Goal: Transaction & Acquisition: Purchase product/service

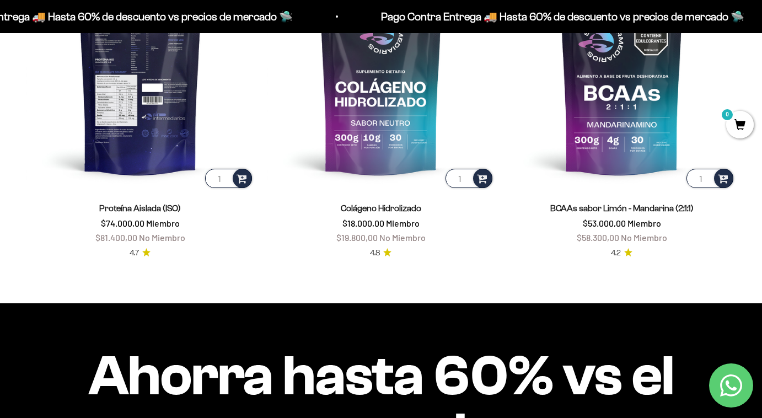
scroll to position [863, 0]
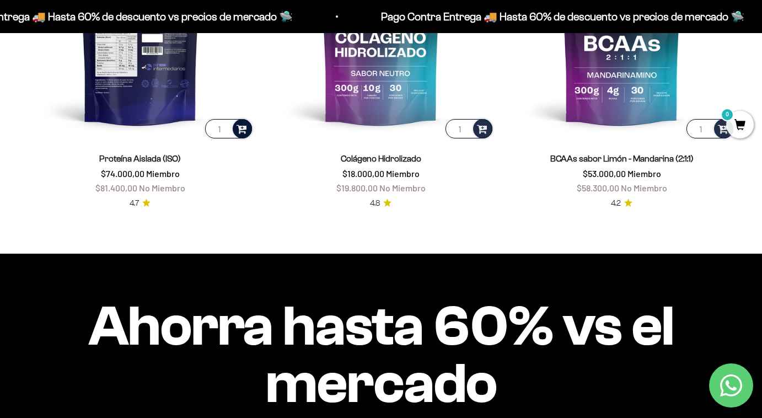
click at [246, 127] on span at bounding box center [242, 128] width 10 height 13
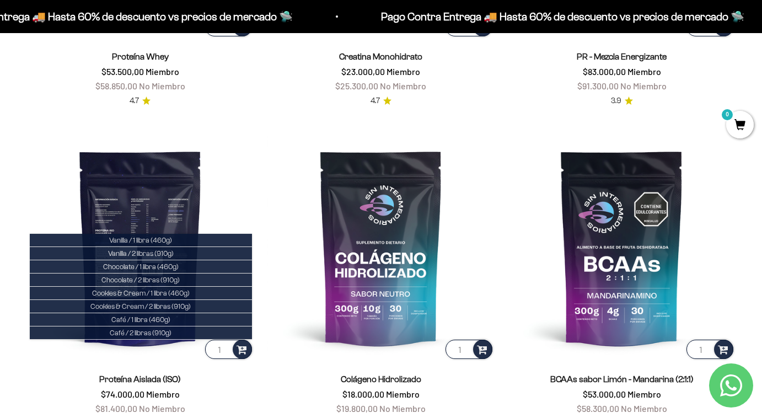
scroll to position [653, 0]
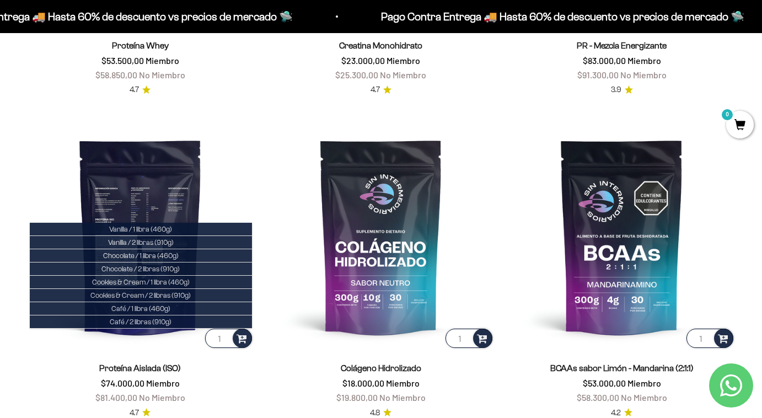
click at [133, 192] on img at bounding box center [140, 237] width 228 height 228
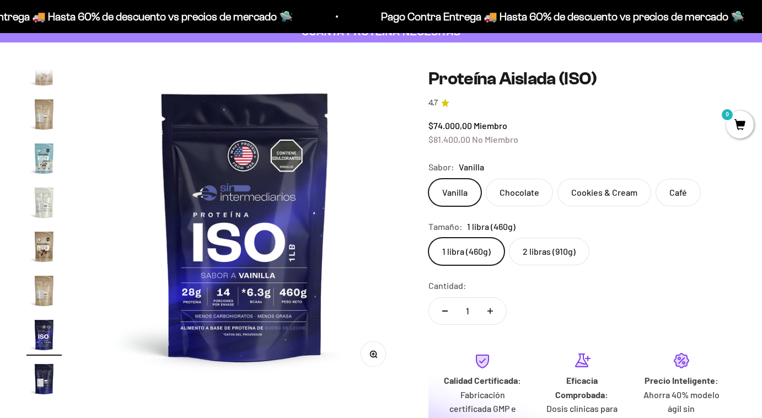
scroll to position [79, 0]
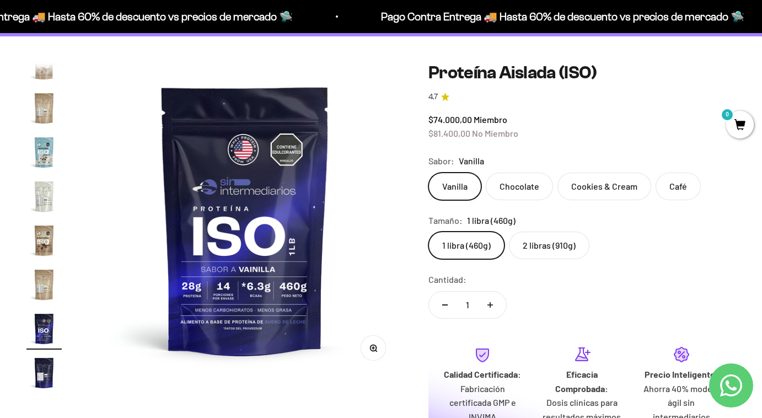
click at [523, 189] on label "Chocolate" at bounding box center [519, 187] width 67 height 28
click at [428, 173] on input "Chocolate" at bounding box center [428, 172] width 1 height 1
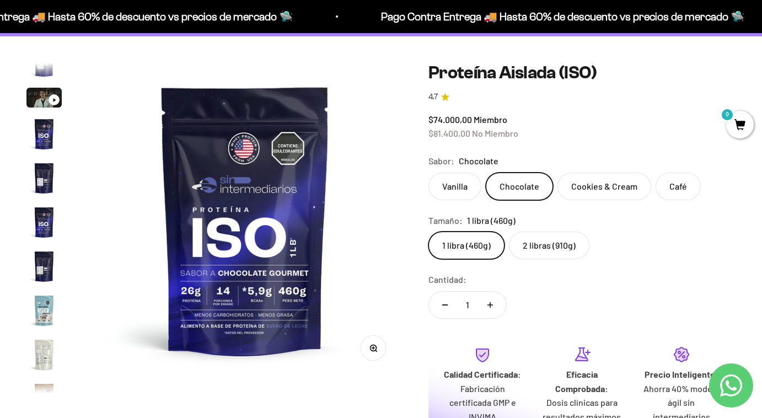
scroll to position [16, 0]
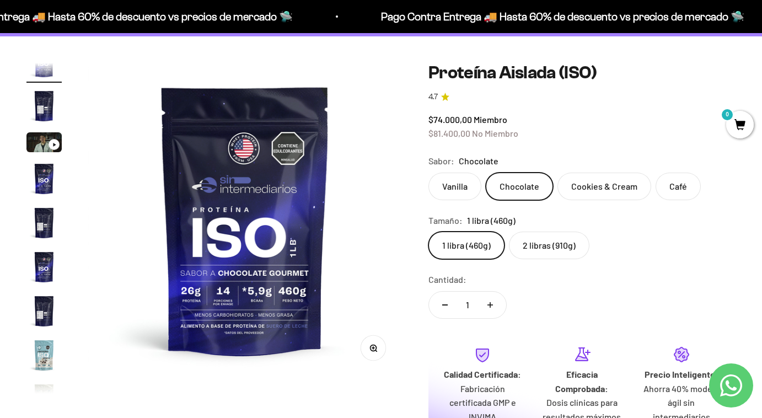
click at [587, 187] on label "Cookies & Cream" at bounding box center [604, 187] width 94 height 28
click at [428, 173] on input "Cookies & Cream" at bounding box center [428, 172] width 1 height 1
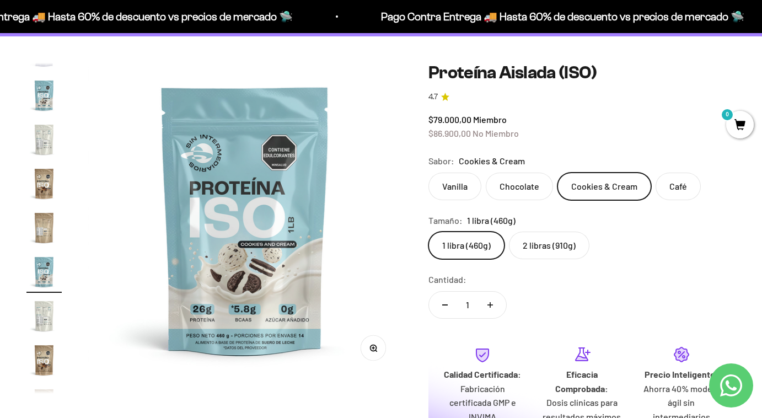
scroll to position [285, 0]
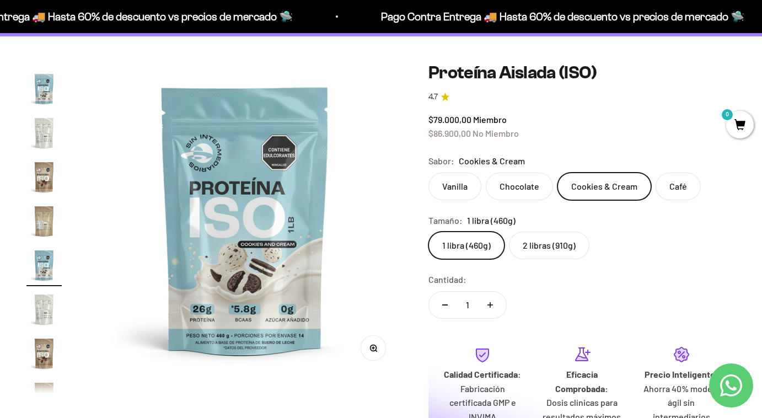
click at [466, 183] on label "Vanilla" at bounding box center [454, 187] width 53 height 28
click at [428, 173] on input "Vanilla" at bounding box center [428, 172] width 1 height 1
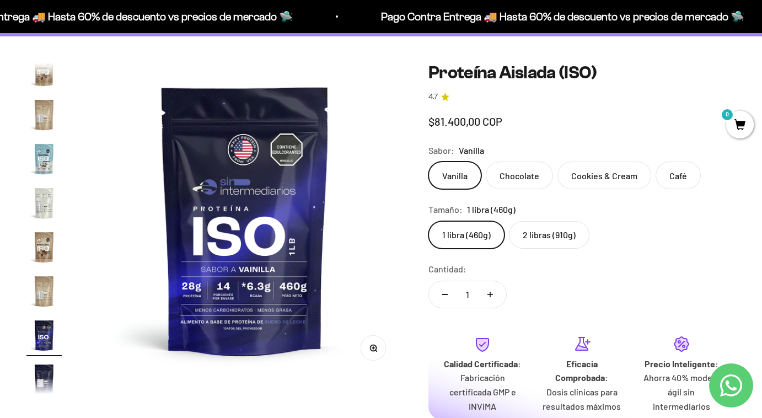
scroll to position [398, 0]
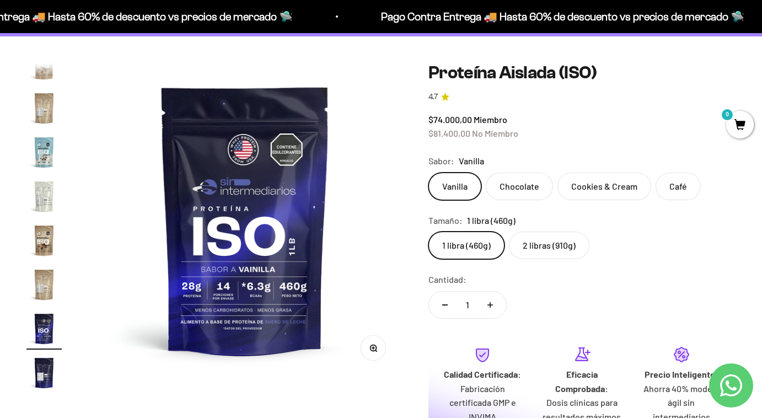
click at [489, 183] on label "Chocolate" at bounding box center [519, 187] width 67 height 28
click at [428, 173] on input "Chocolate" at bounding box center [428, 172] width 1 height 1
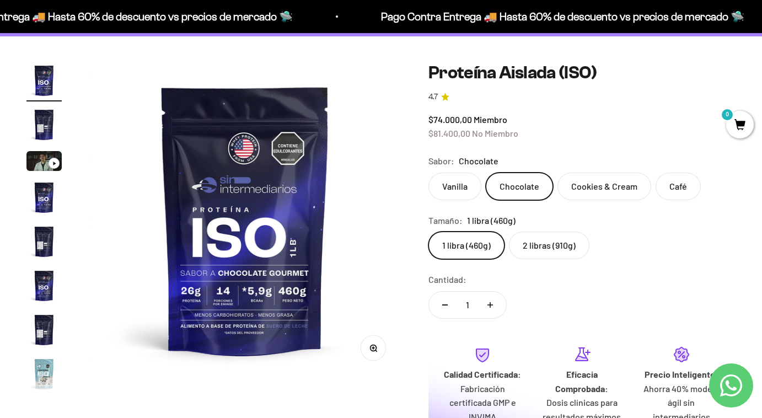
click at [670, 181] on label "Café" at bounding box center [678, 187] width 45 height 28
click at [428, 173] on input "Café" at bounding box center [428, 172] width 1 height 1
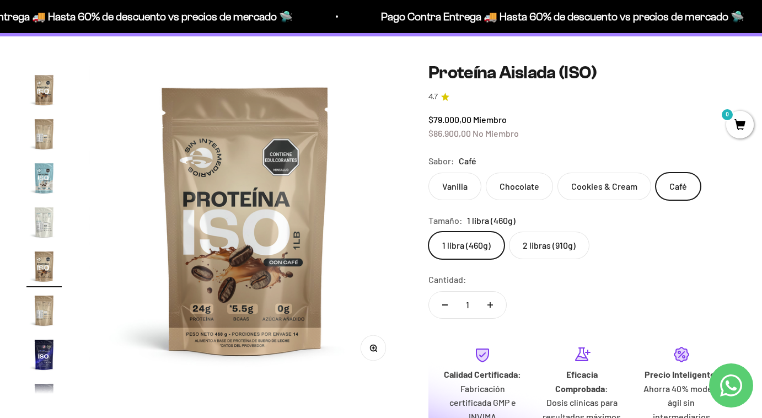
scroll to position [373, 0]
click at [470, 191] on label "Vanilla" at bounding box center [454, 187] width 53 height 28
click at [428, 173] on input "Vanilla" at bounding box center [428, 172] width 1 height 1
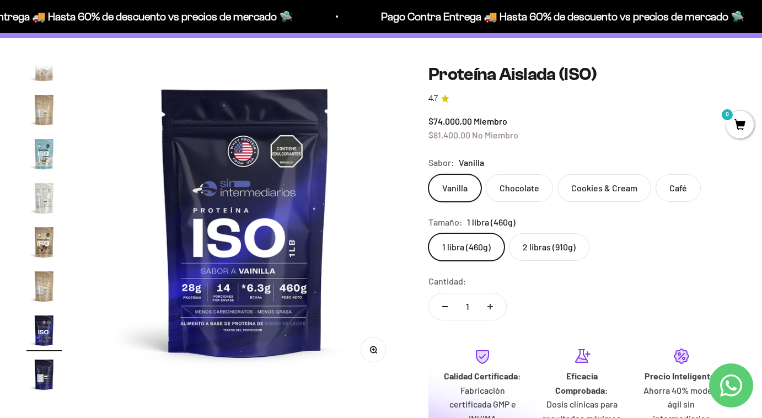
scroll to position [71, 0]
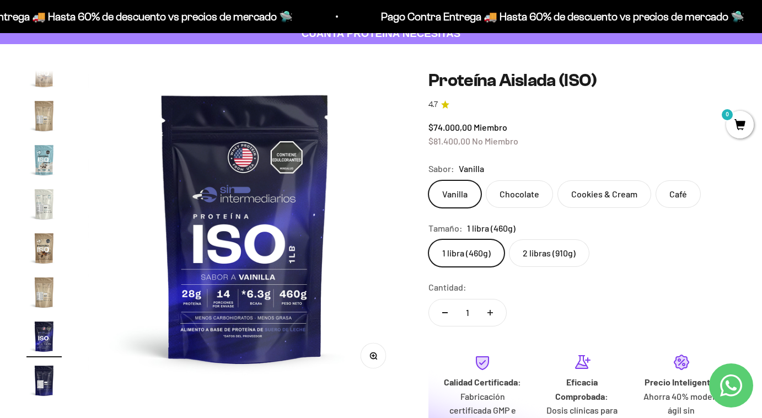
click at [498, 195] on label "Chocolate" at bounding box center [519, 194] width 67 height 28
click at [428, 180] on input "Chocolate" at bounding box center [428, 180] width 1 height 1
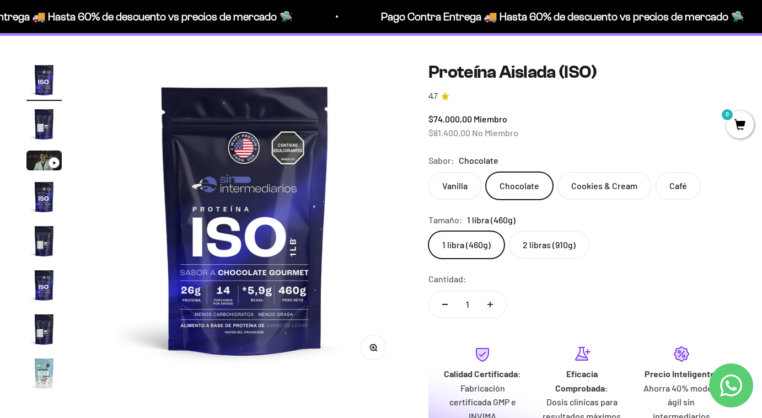
scroll to position [347, 0]
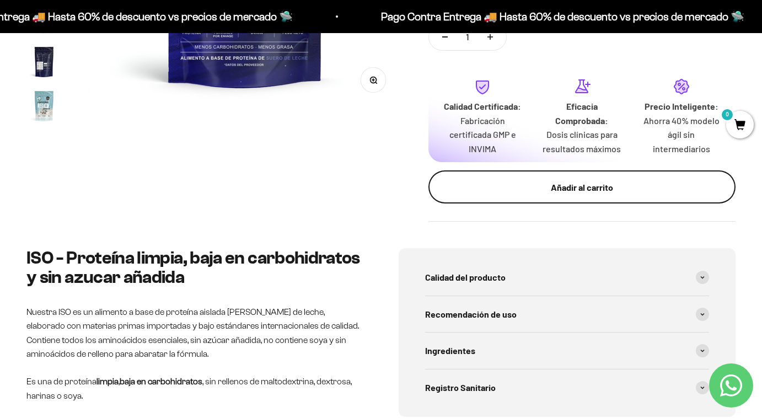
click at [524, 189] on div "Añadir al carrito" at bounding box center [582, 187] width 263 height 14
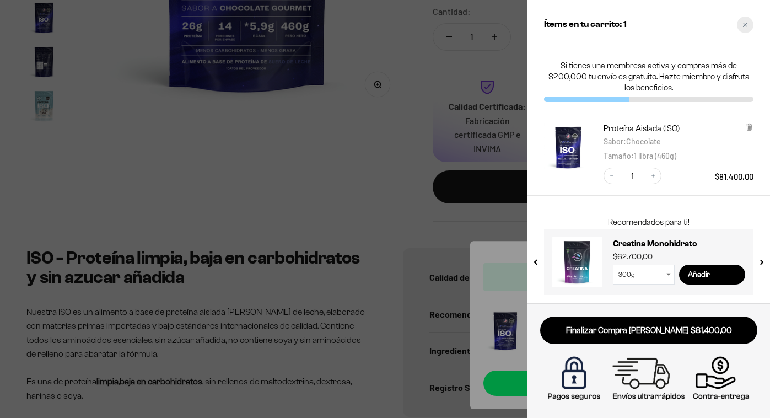
click at [750, 23] on div "Close cart" at bounding box center [745, 25] width 17 height 17
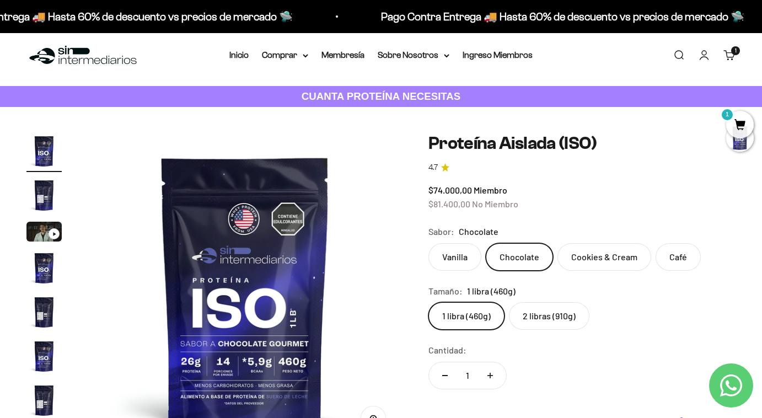
scroll to position [0, 0]
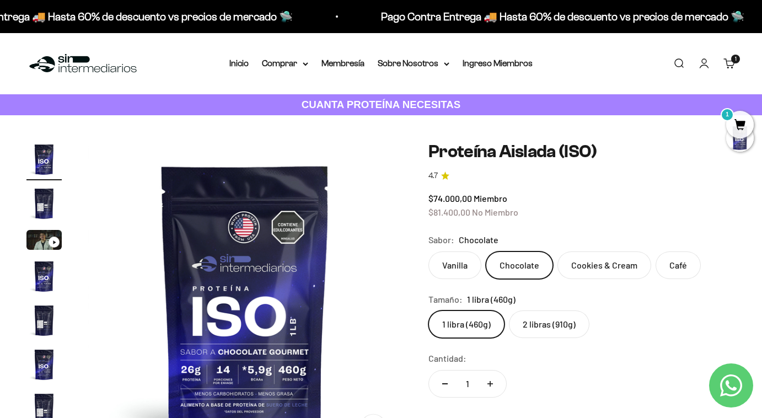
click at [92, 68] on img at bounding box center [82, 64] width 113 height 24
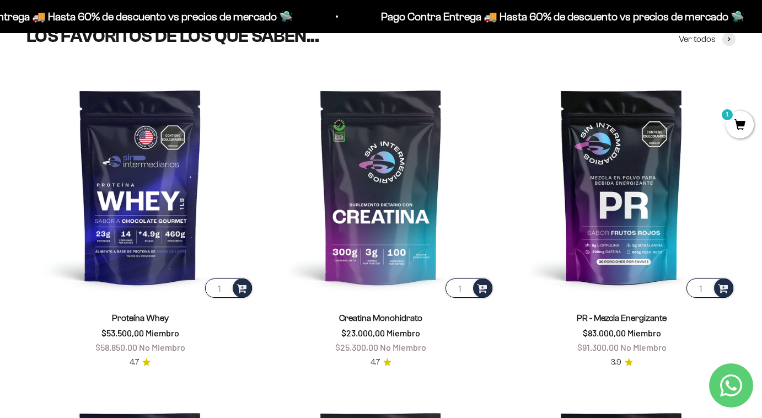
scroll to position [533, 0]
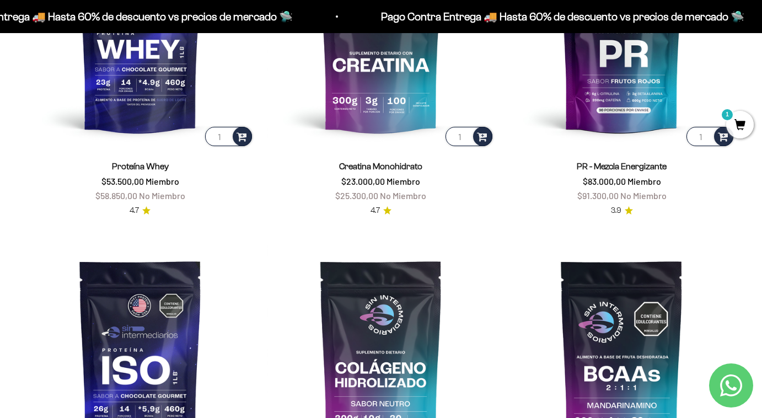
click at [738, 123] on span "1" at bounding box center [740, 125] width 28 height 28
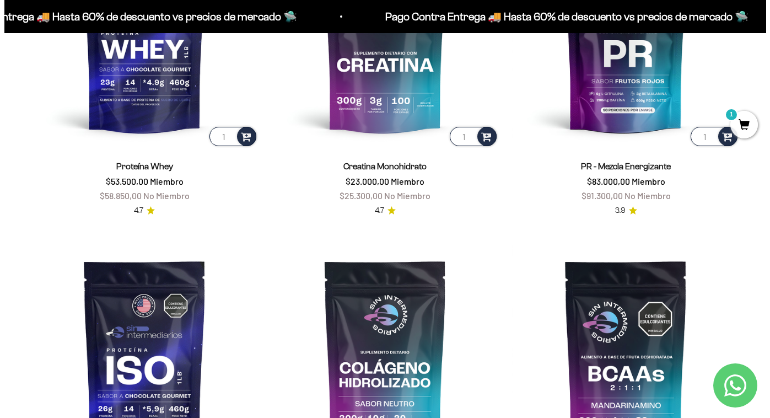
scroll to position [535, 0]
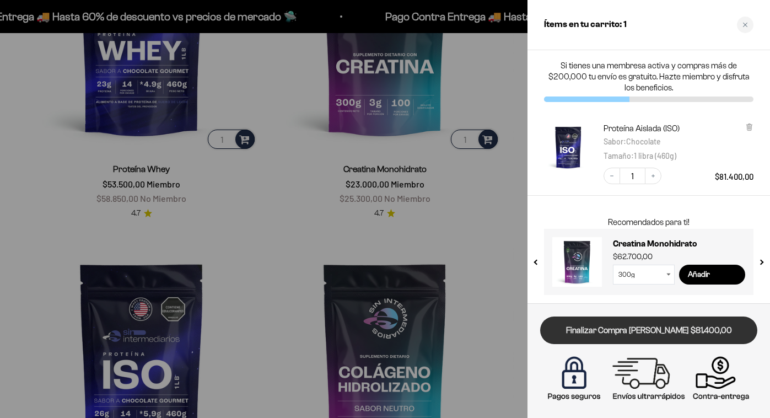
click at [588, 326] on link "Finalizar Compra Segura $81.400,00" at bounding box center [648, 331] width 217 height 28
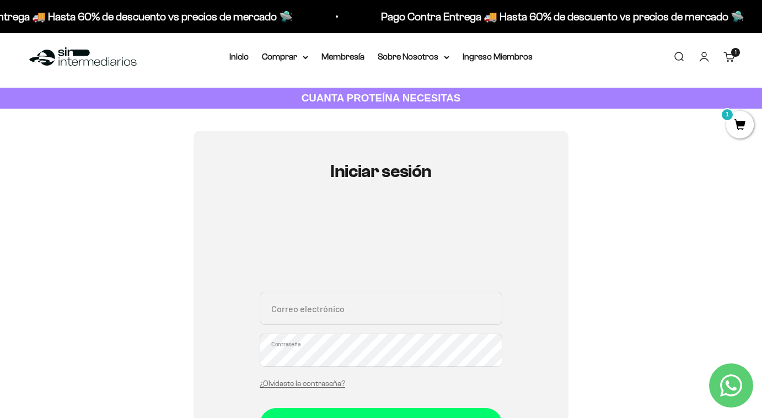
scroll to position [15, 0]
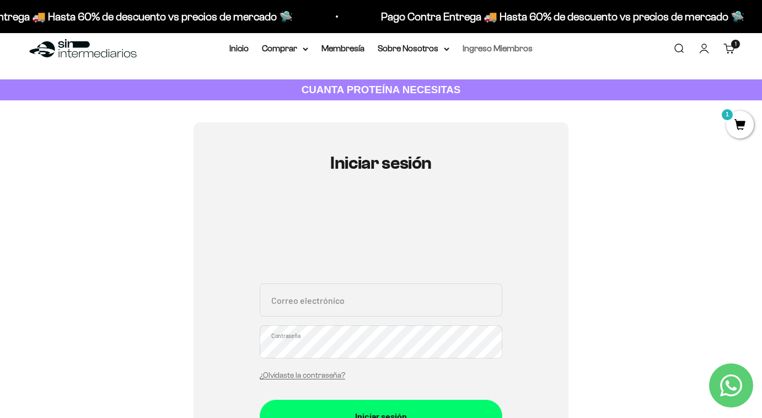
click at [491, 53] on link "Ingreso Miembros" at bounding box center [498, 48] width 70 height 9
click at [491, 52] on link "Ingreso Miembros" at bounding box center [498, 48] width 70 height 9
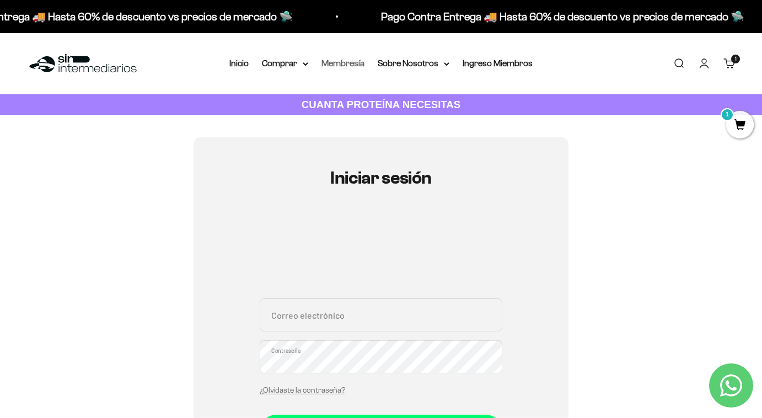
click at [335, 62] on link "Membresía" at bounding box center [342, 62] width 43 height 9
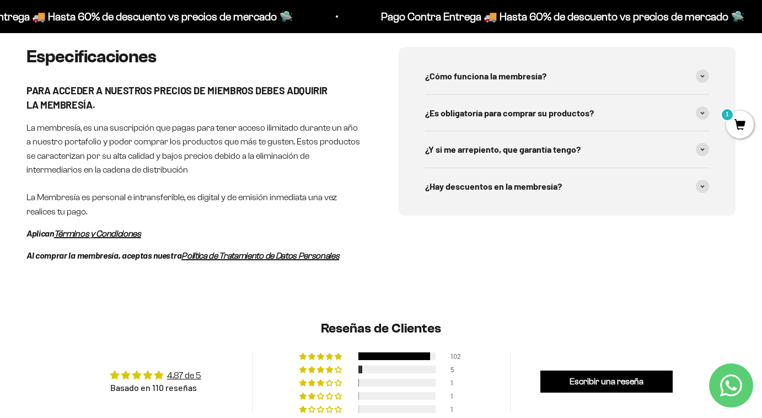
scroll to position [531, 0]
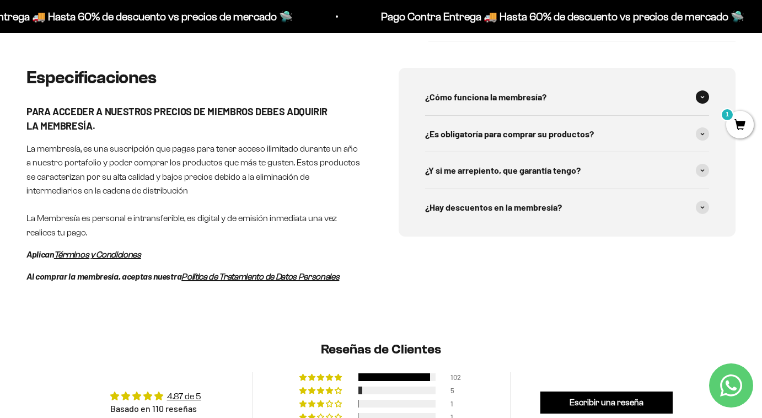
click at [498, 90] on span "¿Cómo funciona la membresía?" at bounding box center [485, 97] width 121 height 14
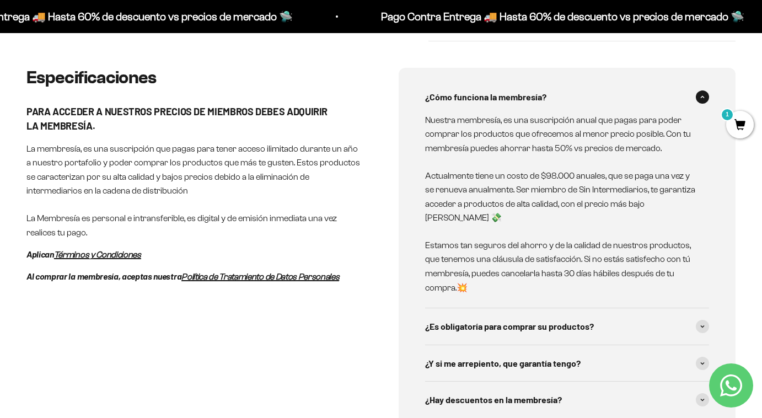
click at [498, 90] on span "¿Cómo funciona la membresía?" at bounding box center [485, 97] width 121 height 14
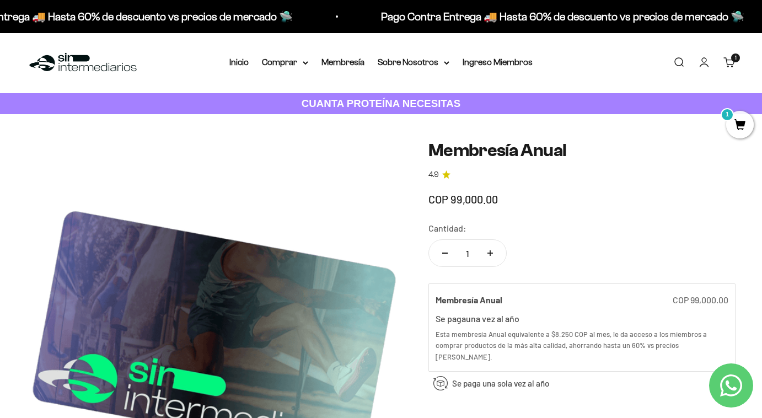
scroll to position [0, 0]
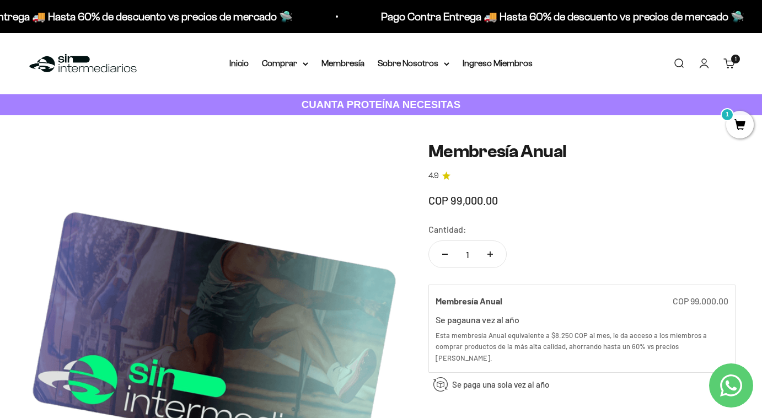
click at [240, 68] on li "Inicio" at bounding box center [238, 63] width 19 height 14
click at [285, 63] on summary "Comprar" at bounding box center [285, 63] width 46 height 14
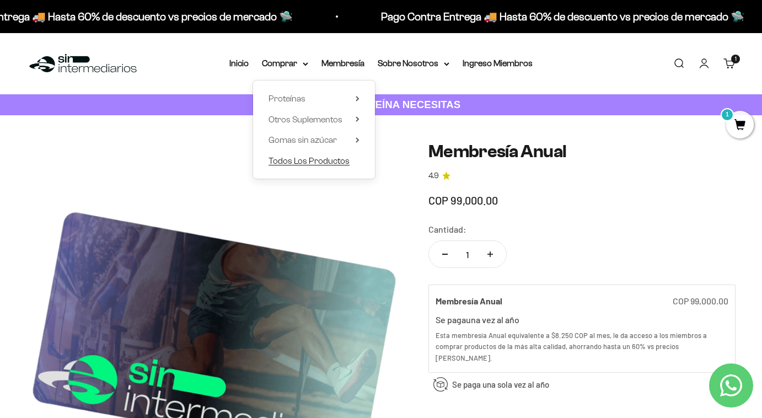
click at [280, 162] on span "Todos Los Productos" at bounding box center [309, 160] width 81 height 9
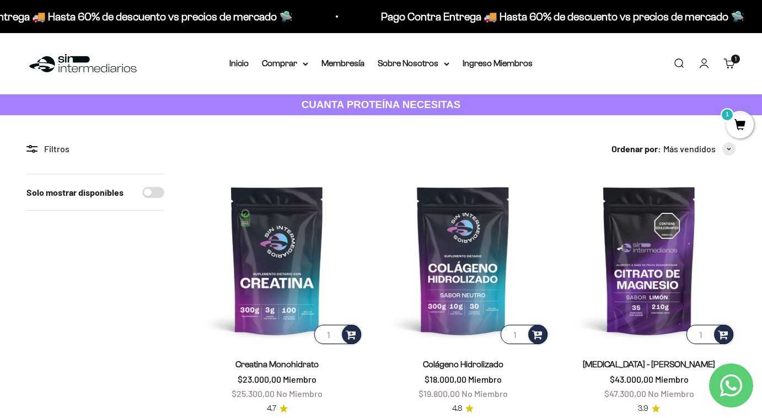
click at [726, 59] on link "Carrito 1 artículo 1" at bounding box center [729, 63] width 12 height 12
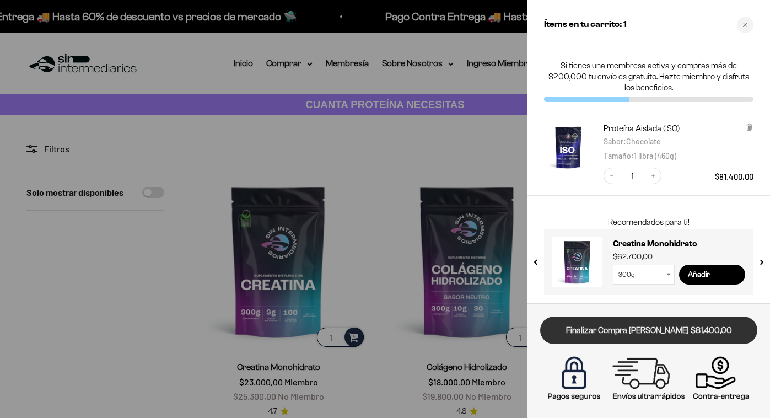
click at [634, 340] on link "Finalizar Compra [PERSON_NAME] $81.400,00" at bounding box center [648, 331] width 217 height 28
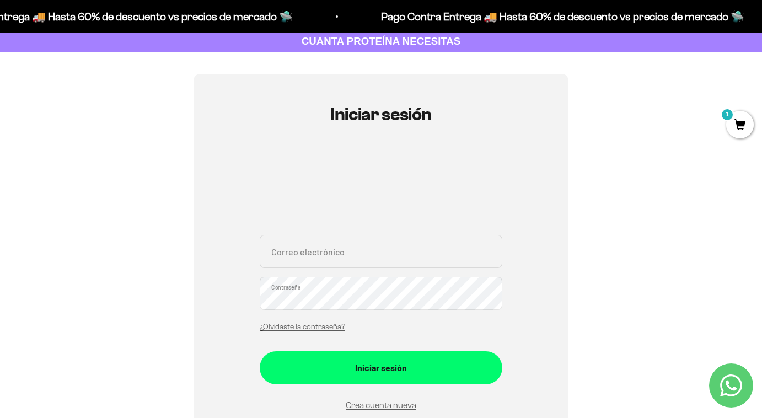
scroll to position [68, 0]
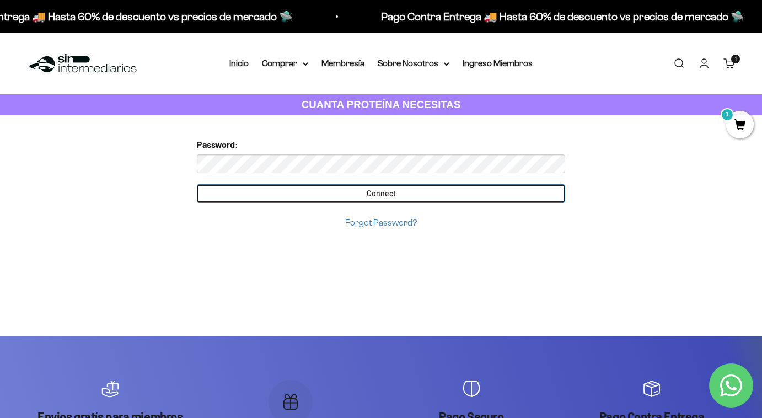
click at [357, 192] on input "Connect" at bounding box center [381, 193] width 368 height 19
